Goal: Find specific page/section

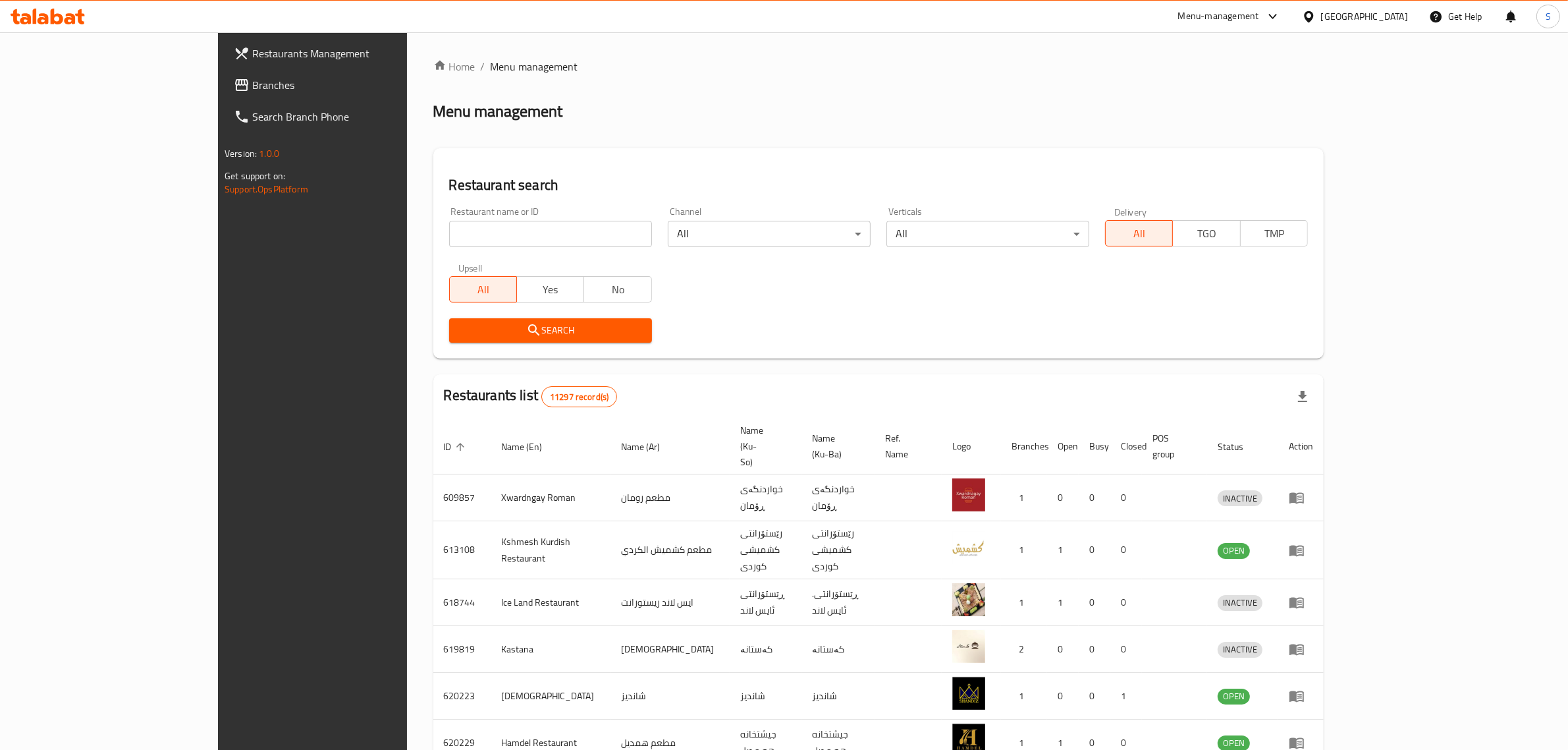
drag, startPoint x: 0, startPoint y: 0, endPoint x: 438, endPoint y: 238, distance: 498.5
click at [450, 238] on input "search" at bounding box center [551, 234] width 203 height 26
click at [498, 229] on input "search" at bounding box center [551, 234] width 203 height 26
type input "nazia pizza"
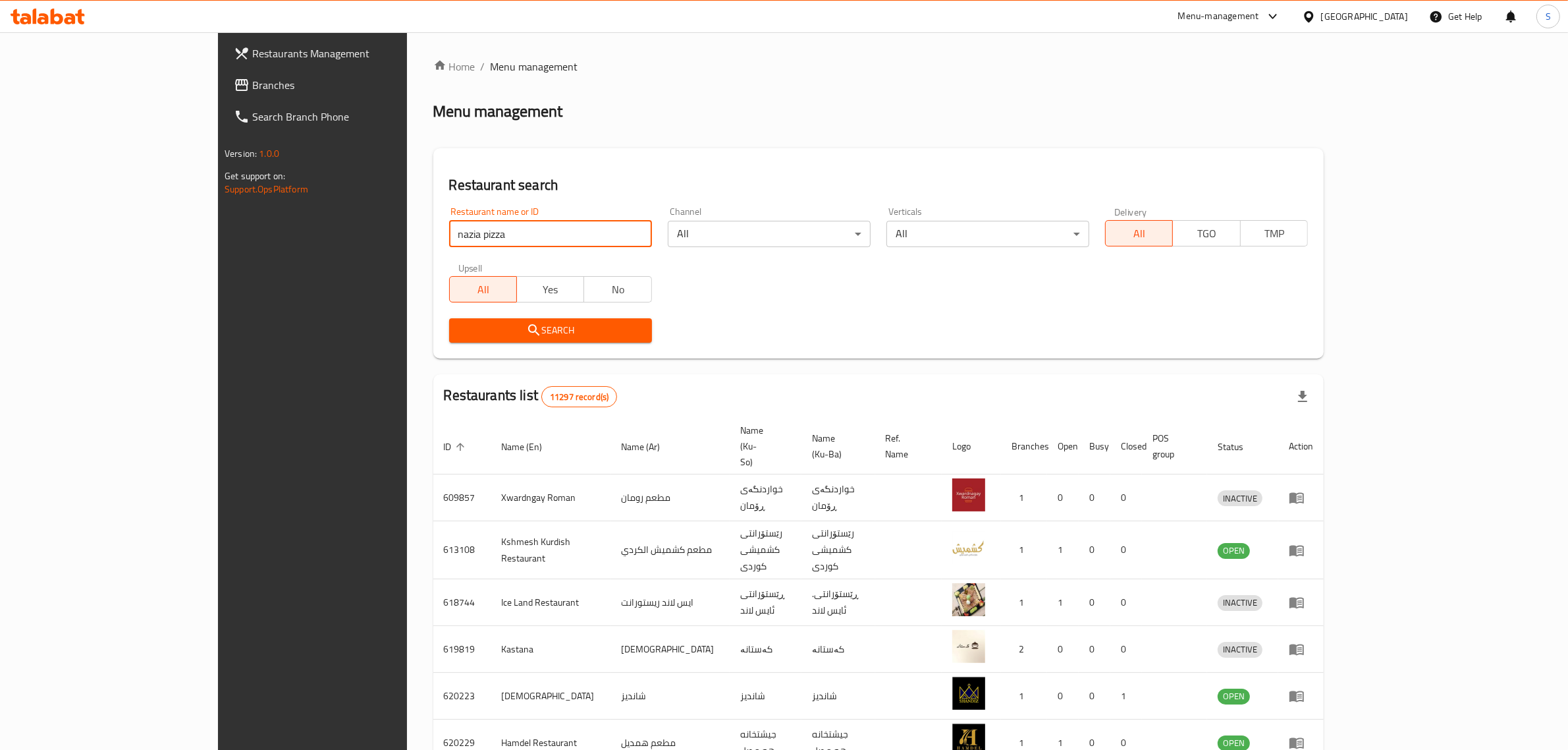
click button "Search" at bounding box center [551, 330] width 203 height 25
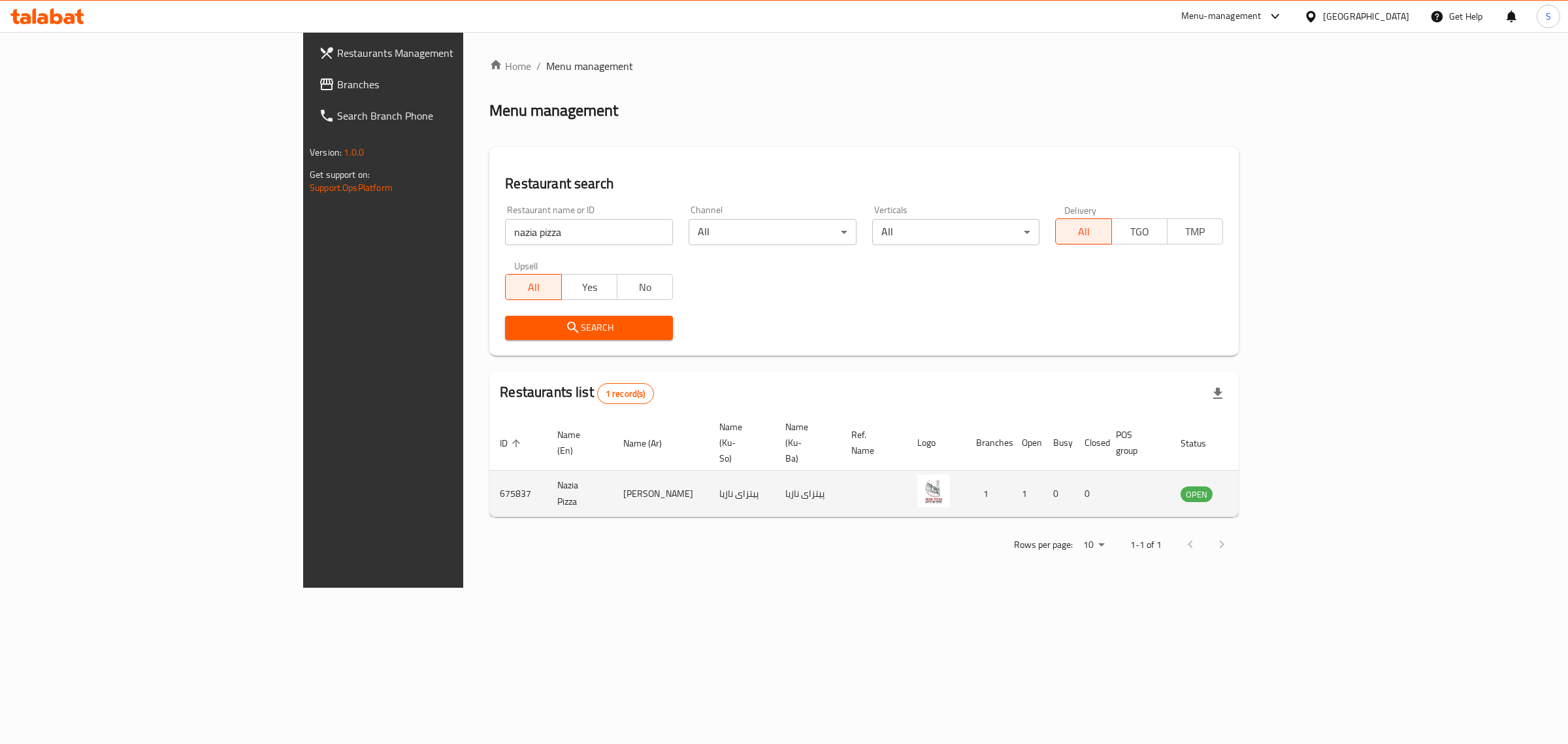
click at [1273, 486] on link "enhanced table" at bounding box center [1261, 493] width 24 height 16
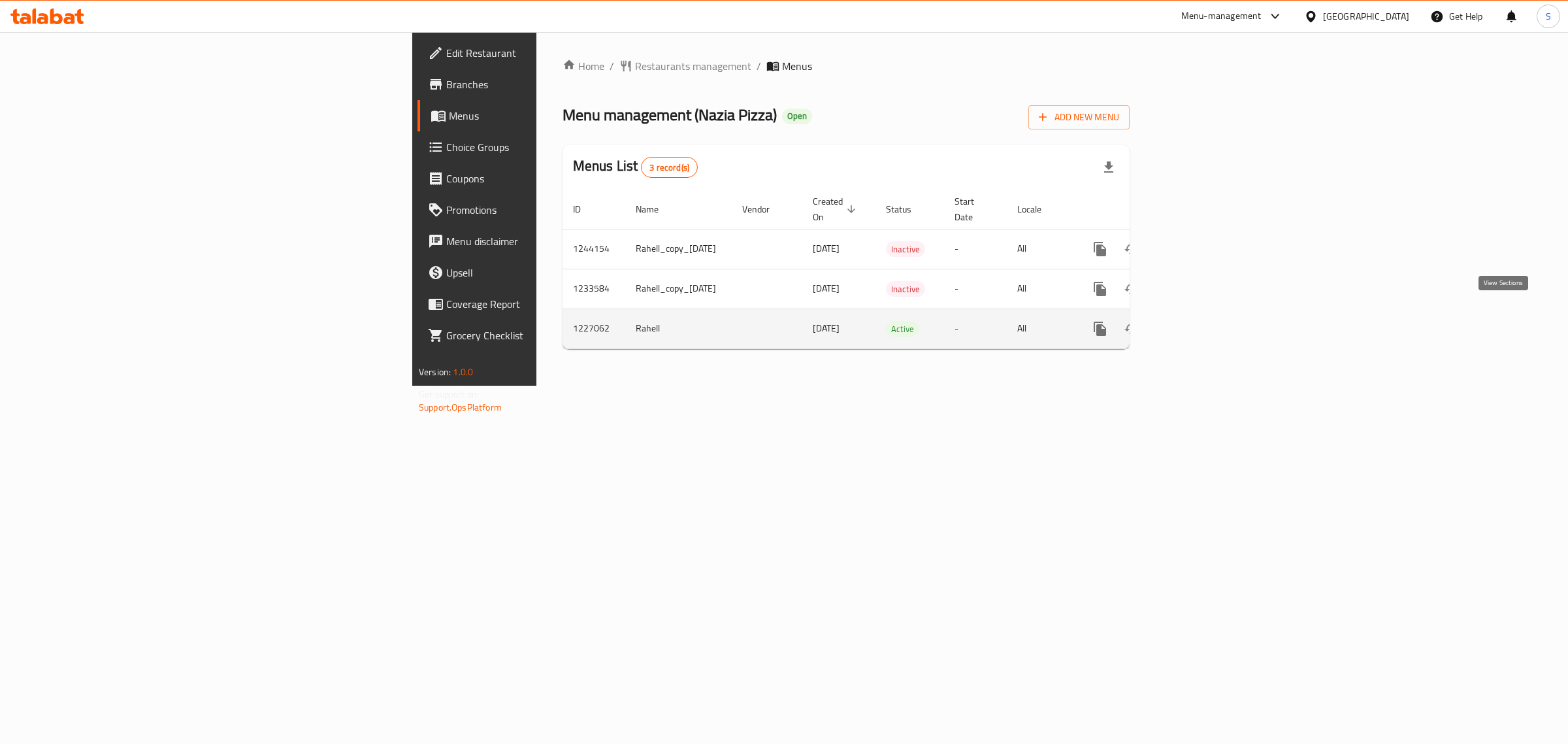
click at [1210, 324] on link "enhanced table" at bounding box center [1194, 328] width 31 height 31
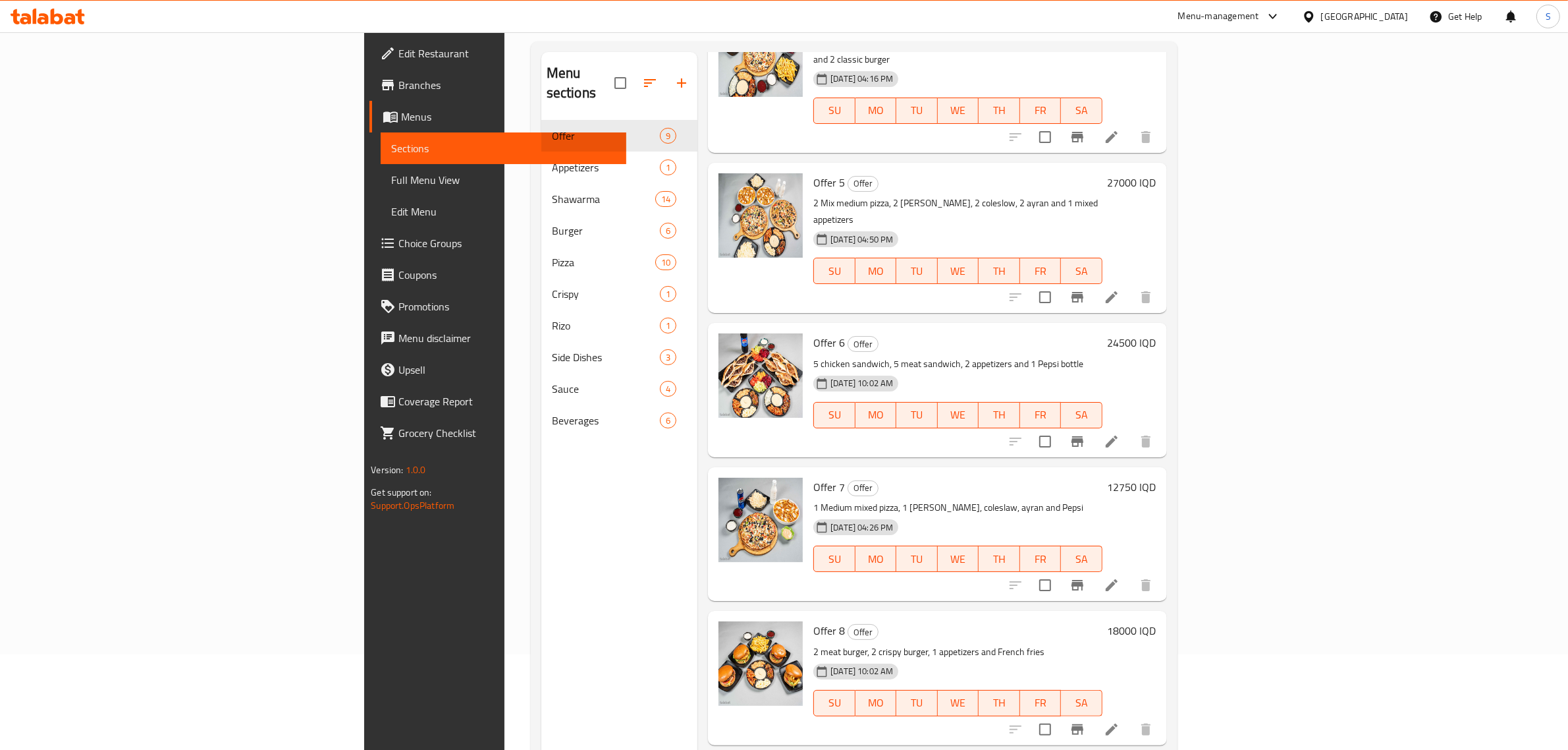
scroll to position [185, 0]
